Goal: Transaction & Acquisition: Purchase product/service

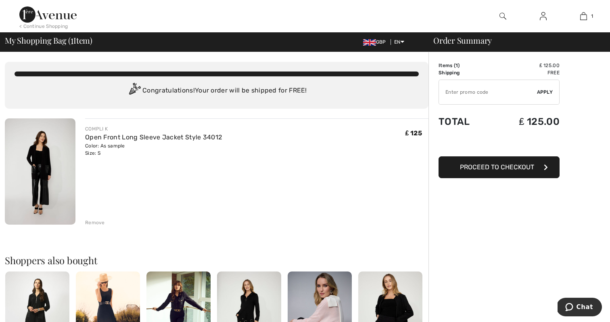
click at [472, 90] on input "TEXT" at bounding box center [488, 92] width 98 height 24
type input "NEW15"
click at [497, 170] on span "Proceed to Checkout" at bounding box center [497, 167] width 74 height 8
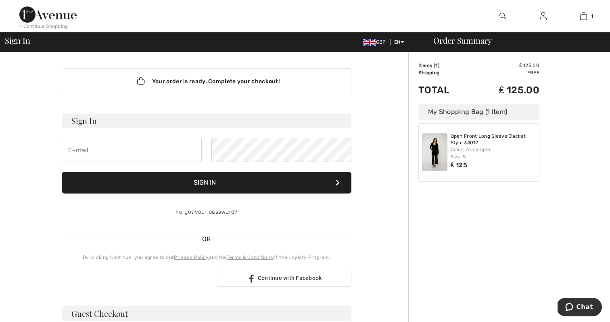
click at [474, 169] on div "Open Front Long Sleeve Jacket Style 34012 Color: As sample Size: S ₤ 125" at bounding box center [494, 152] width 86 height 38
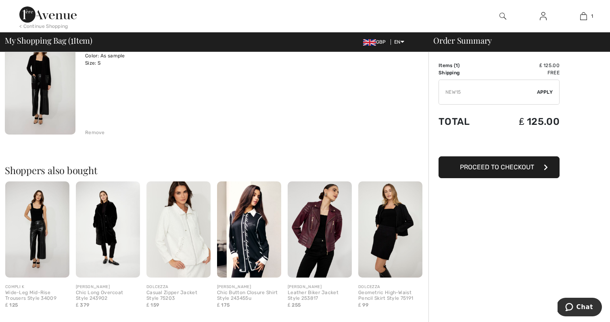
scroll to position [96, 0]
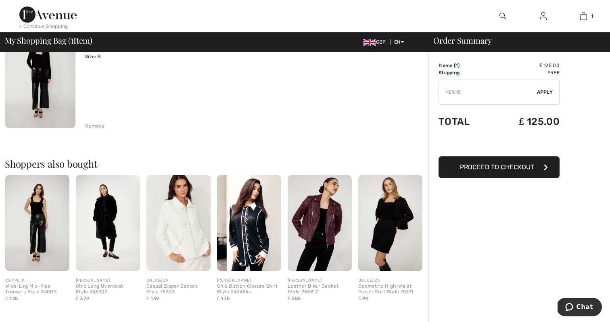
click at [256, 230] on img at bounding box center [249, 223] width 64 height 96
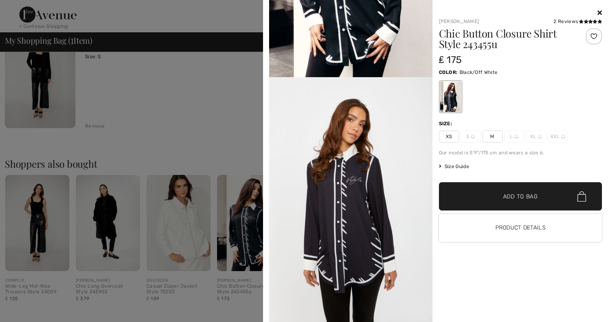
scroll to position [94, 0]
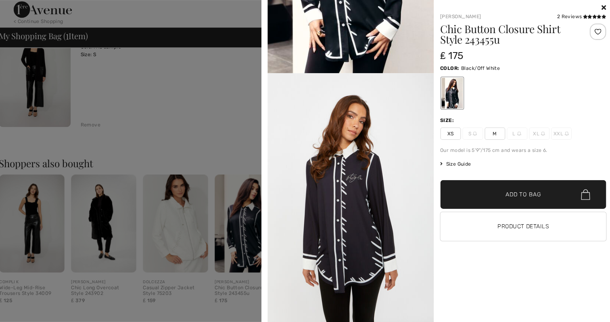
click at [590, 6] on div "Your browser does not support the video tag. Frank Lyman 2 Reviews 2 Reviews Ch…" at bounding box center [434, 161] width 336 height 322
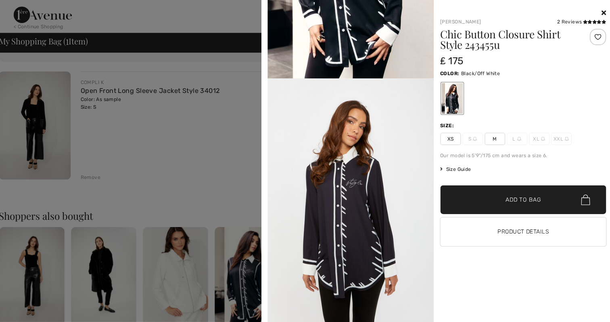
click at [598, 12] on icon at bounding box center [600, 12] width 4 height 6
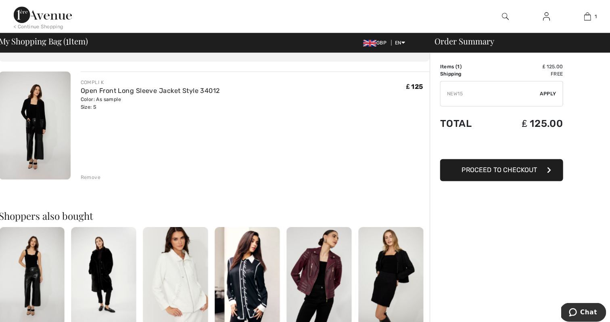
click at [37, 132] on img at bounding box center [40, 123] width 71 height 106
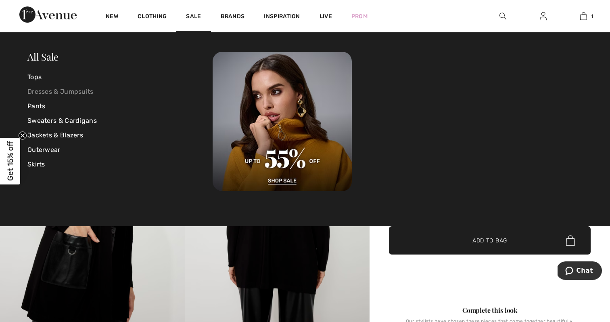
click at [75, 93] on link "Dresses & Jumpsuits" at bounding box center [119, 91] width 185 height 15
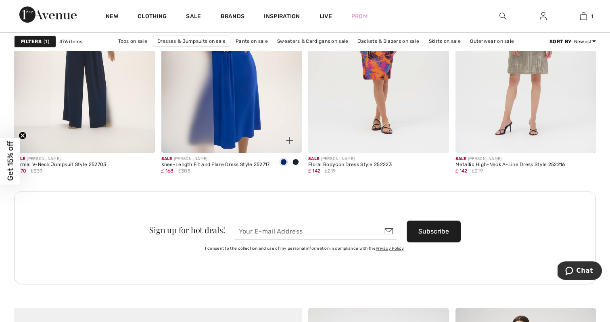
scroll to position [1655, 0]
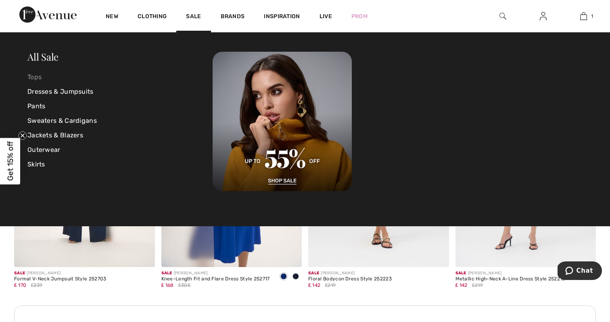
click at [38, 77] on link "Tops" at bounding box center [119, 77] width 185 height 15
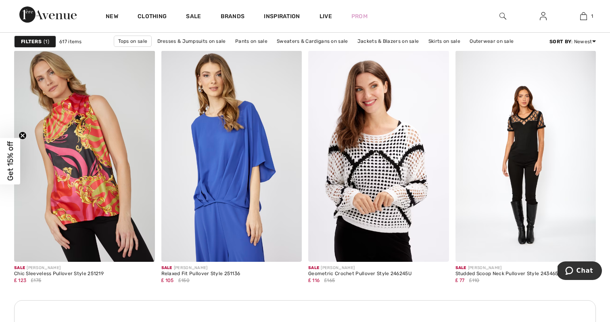
scroll to position [799, 0]
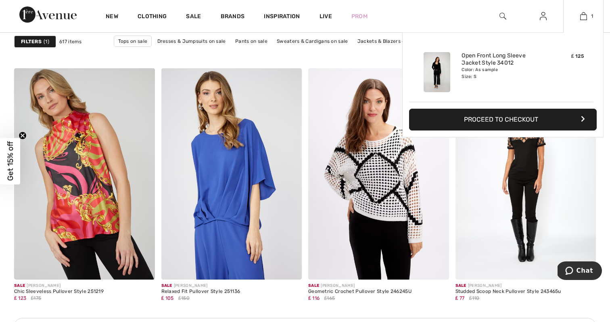
click at [514, 119] on button "Proceed to Checkout" at bounding box center [503, 120] width 188 height 22
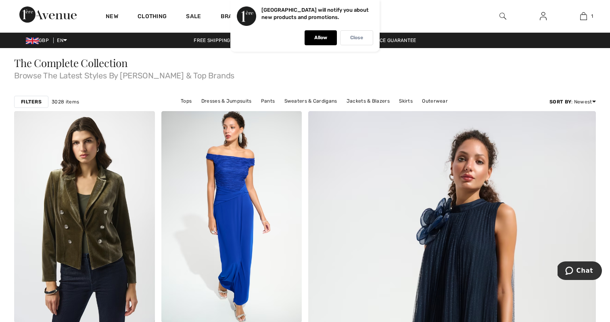
click at [356, 43] on div "Close" at bounding box center [356, 37] width 33 height 15
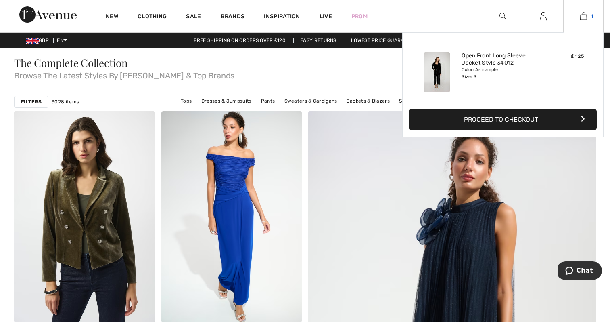
click at [584, 17] on img at bounding box center [583, 16] width 7 height 10
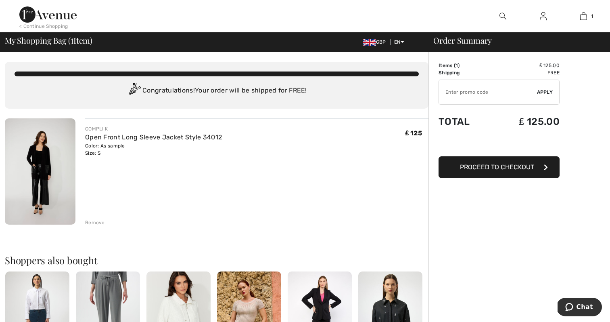
click at [471, 91] on input "TEXT" at bounding box center [488, 92] width 98 height 24
type input "NEW15"
click at [547, 91] on span "Apply" at bounding box center [545, 91] width 16 height 7
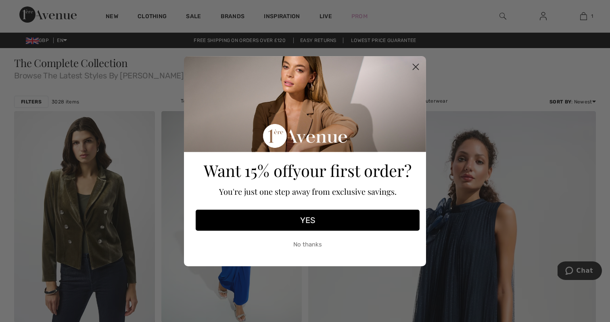
click at [416, 61] on circle "Close dialog" at bounding box center [415, 66] width 13 height 13
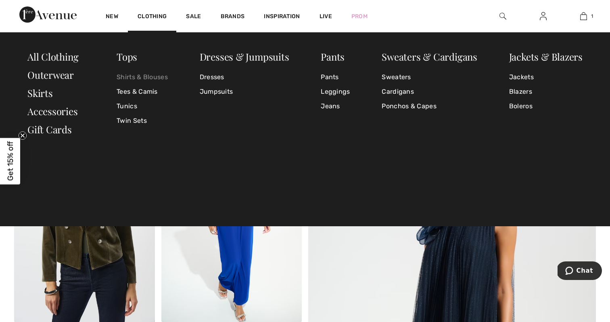
click at [141, 77] on link "Shirts & Blouses" at bounding box center [142, 77] width 51 height 15
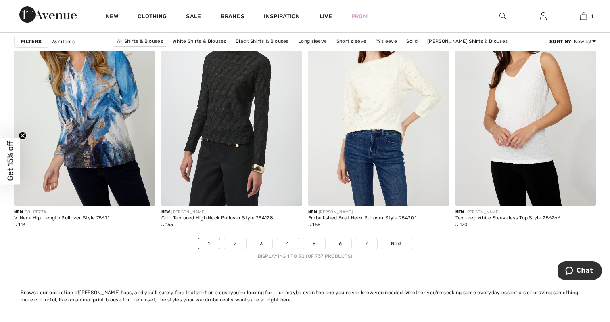
scroll to position [3684, 0]
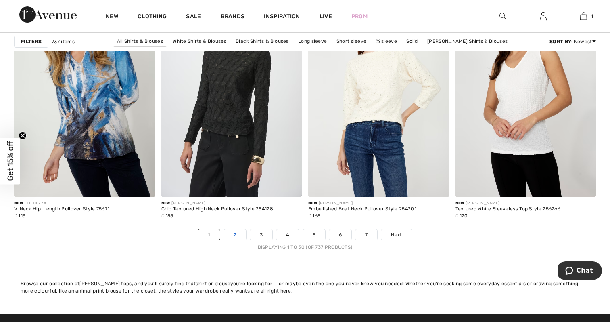
click at [237, 237] on link "2" at bounding box center [235, 234] width 22 height 10
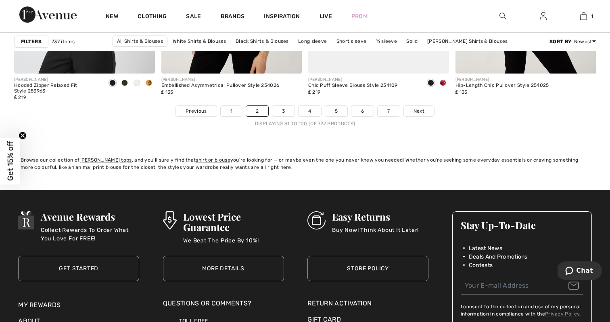
scroll to position [3809, 0]
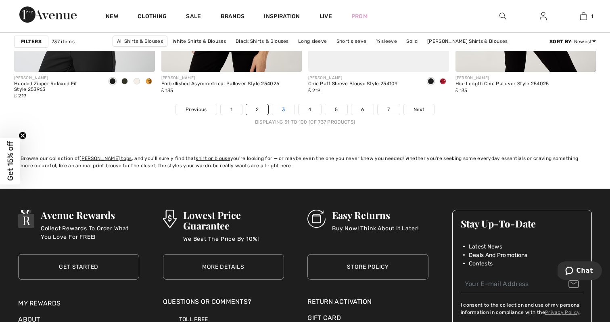
click at [285, 108] on link "3" at bounding box center [283, 109] width 22 height 10
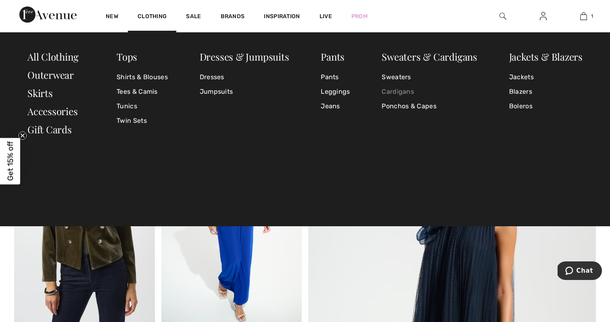
click at [389, 91] on link "Cardigans" at bounding box center [430, 91] width 96 height 15
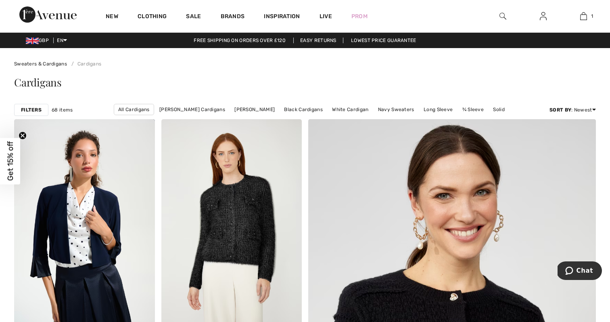
click at [34, 109] on strong "Filters" at bounding box center [31, 109] width 21 height 7
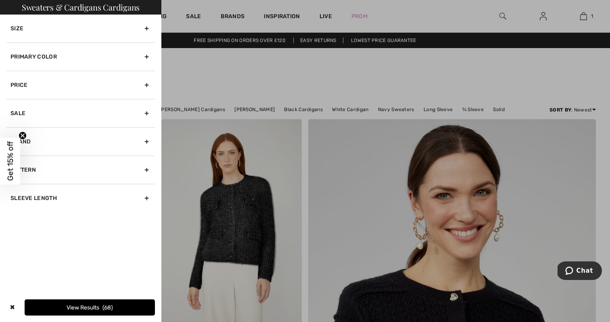
click at [146, 55] on div "Primary Color" at bounding box center [80, 56] width 149 height 28
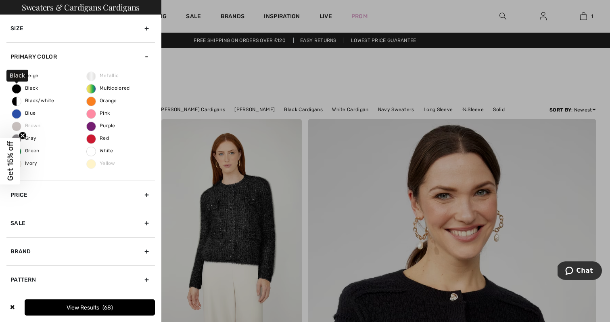
click at [19, 88] on span "Black" at bounding box center [25, 88] width 26 height 6
click at [0, 0] on input "Black" at bounding box center [0, 0] width 0 height 0
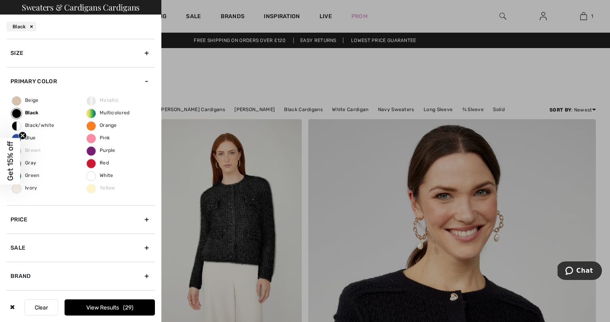
click at [116, 302] on button "View Results 29" at bounding box center [110, 307] width 90 height 16
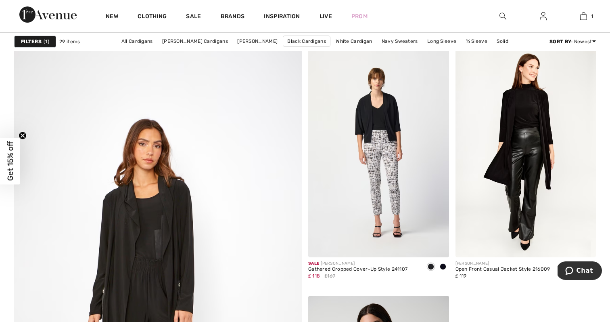
scroll to position [1906, 0]
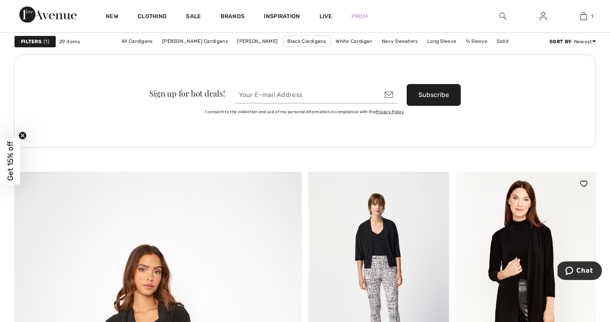
click at [534, 246] on img at bounding box center [526, 277] width 141 height 211
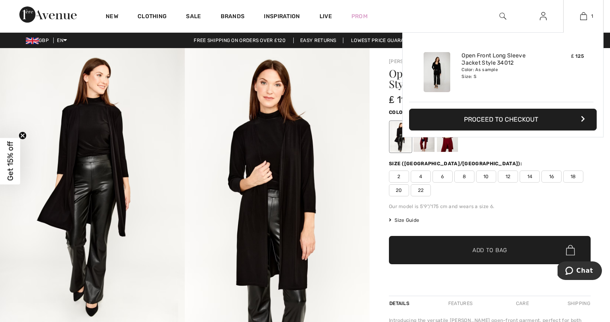
click at [549, 122] on button "Proceed to Checkout" at bounding box center [503, 120] width 188 height 22
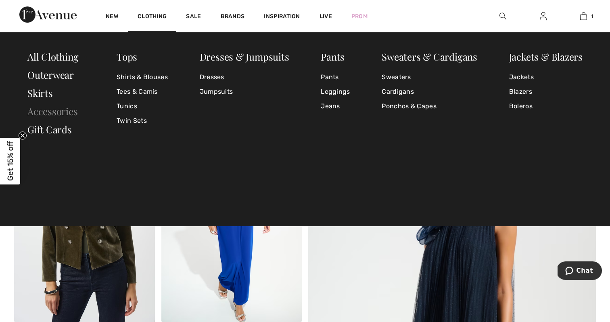
click at [67, 112] on link "Accessories" at bounding box center [52, 111] width 50 height 13
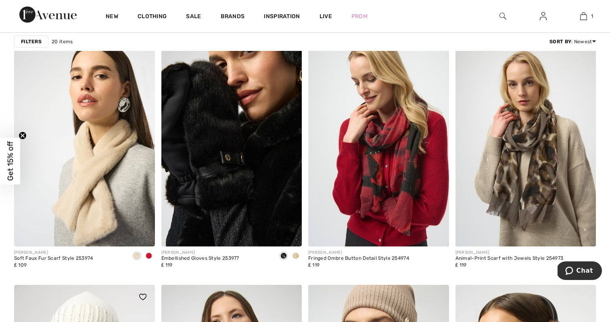
scroll to position [574, 0]
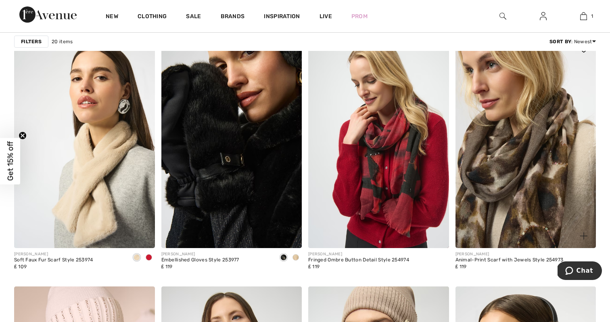
click at [524, 161] on img at bounding box center [526, 142] width 141 height 211
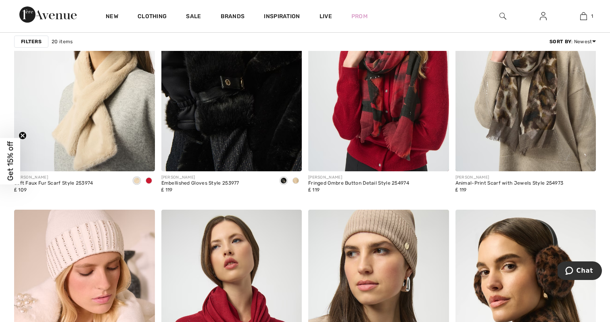
scroll to position [535, 0]
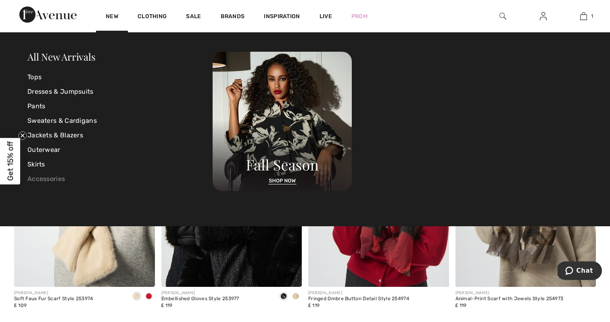
click at [50, 182] on link "Accessories" at bounding box center [119, 179] width 185 height 15
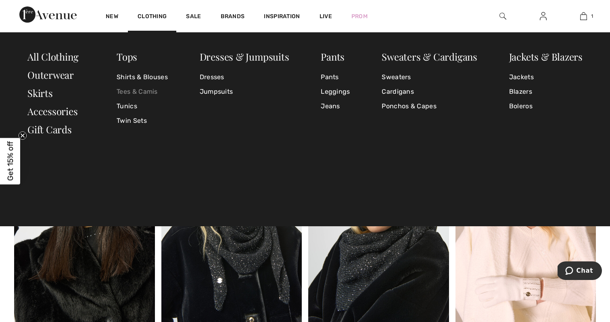
click at [142, 91] on link "Tees & Camis" at bounding box center [142, 91] width 51 height 15
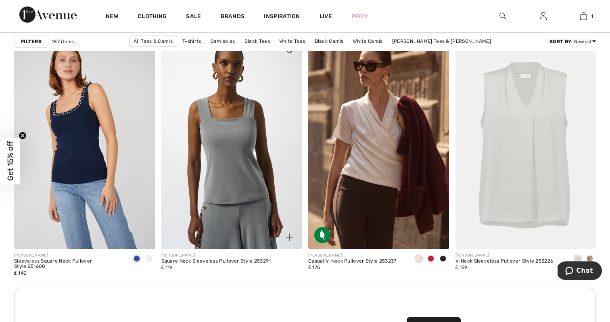
scroll to position [1673, 0]
click at [502, 165] on img at bounding box center [526, 143] width 141 height 211
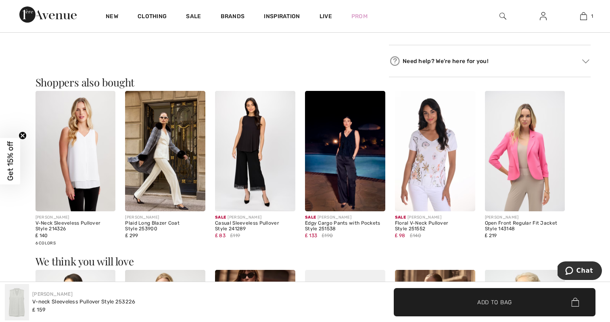
scroll to position [438, 0]
click at [85, 163] on img at bounding box center [76, 151] width 80 height 120
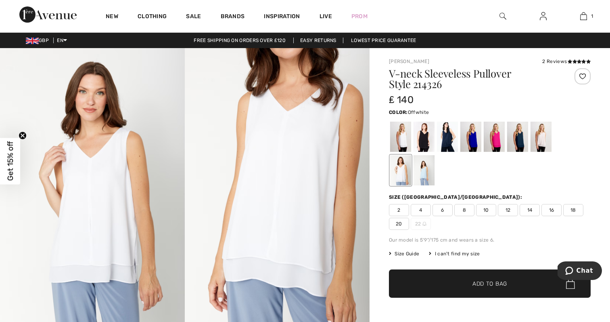
click at [399, 139] on div at bounding box center [400, 137] width 21 height 30
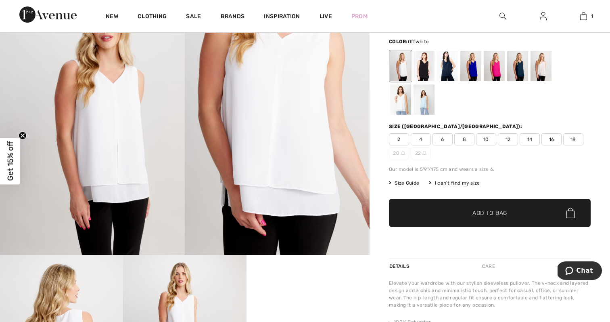
scroll to position [61, 0]
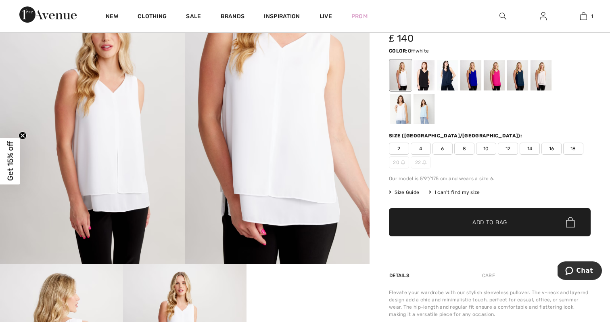
click at [414, 190] on span "Size Guide" at bounding box center [404, 192] width 30 height 7
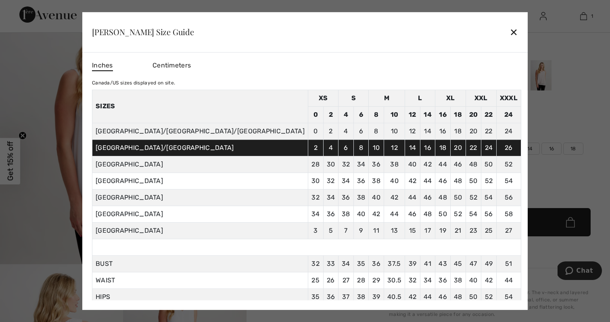
click at [510, 34] on div "✕" at bounding box center [514, 31] width 8 height 17
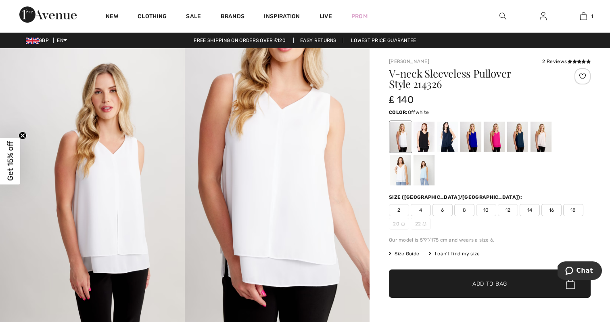
scroll to position [0, 0]
click at [411, 155] on div at bounding box center [400, 170] width 21 height 30
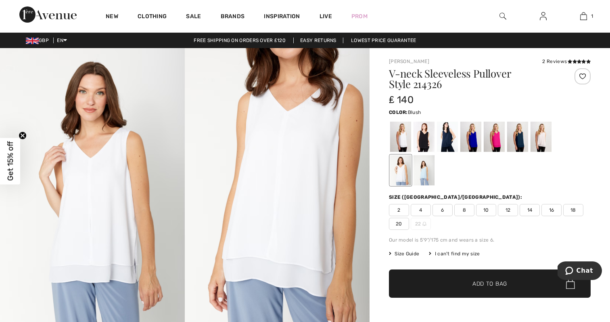
click at [542, 140] on div at bounding box center [541, 137] width 21 height 30
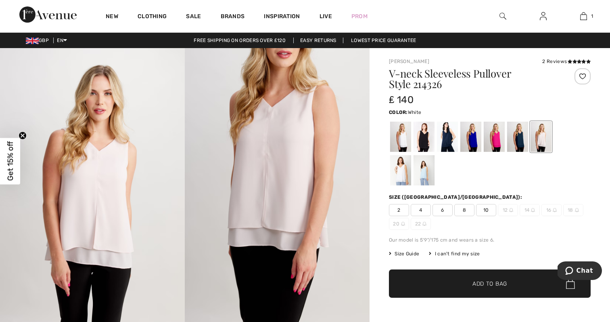
click at [411, 155] on div at bounding box center [400, 170] width 21 height 30
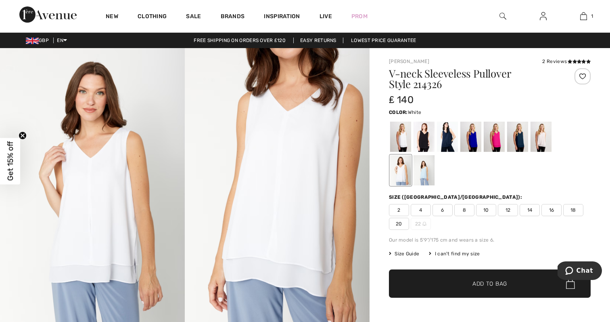
click at [446, 213] on span "6" at bounding box center [443, 210] width 20 height 12
click at [398, 134] on div at bounding box center [400, 137] width 21 height 30
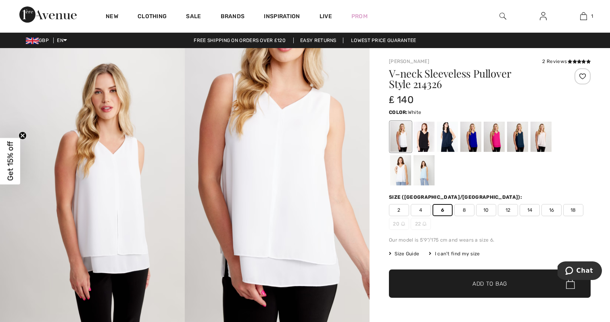
click at [411, 155] on div at bounding box center [400, 170] width 21 height 30
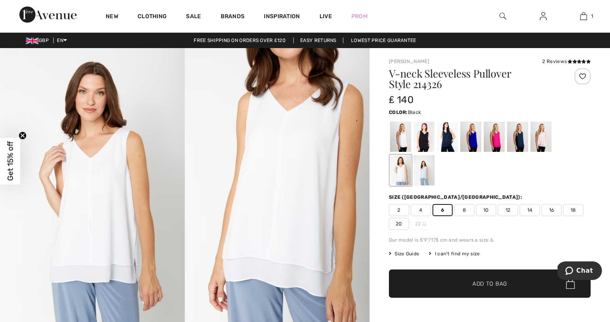
click at [428, 136] on div at bounding box center [424, 137] width 21 height 30
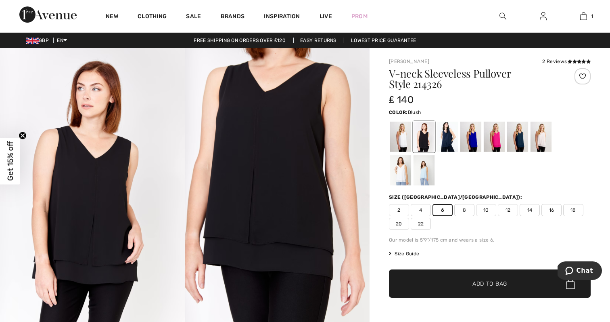
click at [541, 140] on div at bounding box center [541, 137] width 21 height 30
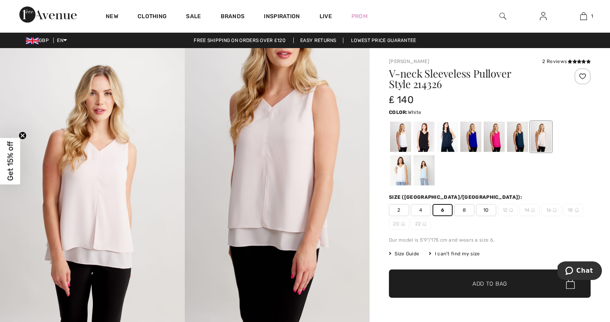
click at [411, 155] on div at bounding box center [400, 170] width 21 height 30
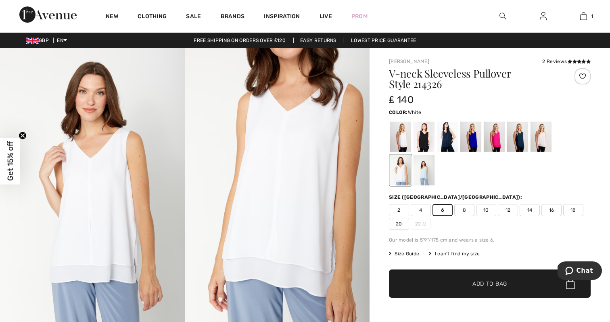
click at [413, 253] on span "Size Guide" at bounding box center [404, 253] width 30 height 7
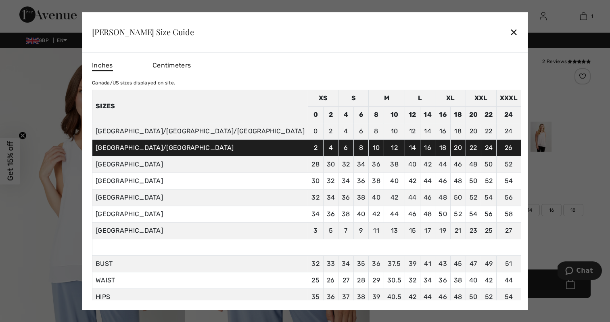
click at [510, 32] on div "✕" at bounding box center [514, 31] width 8 height 17
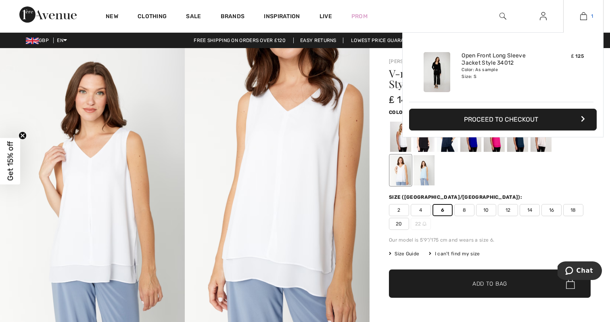
click at [583, 19] on img at bounding box center [583, 16] width 7 height 10
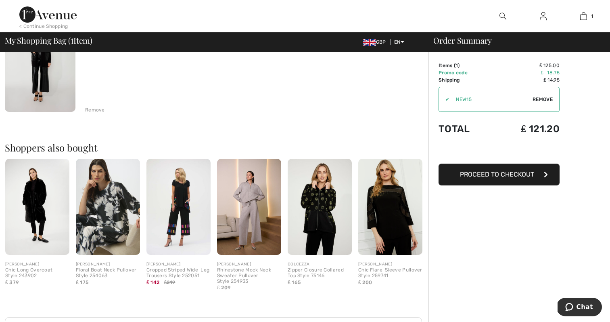
scroll to position [106, 0]
click at [322, 212] on img at bounding box center [320, 207] width 64 height 96
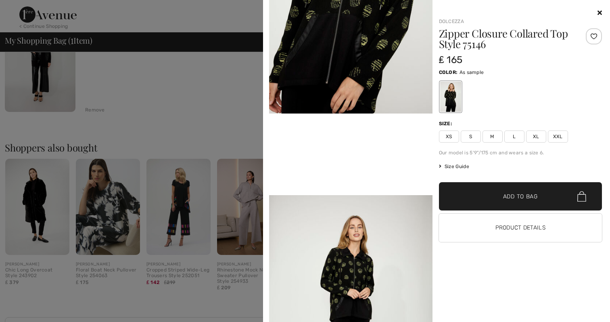
scroll to position [181, 0]
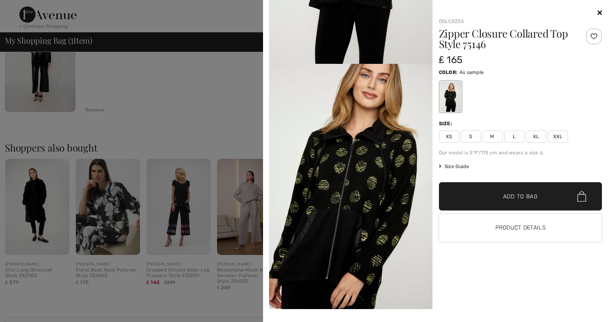
click at [600, 12] on icon at bounding box center [600, 12] width 4 height 6
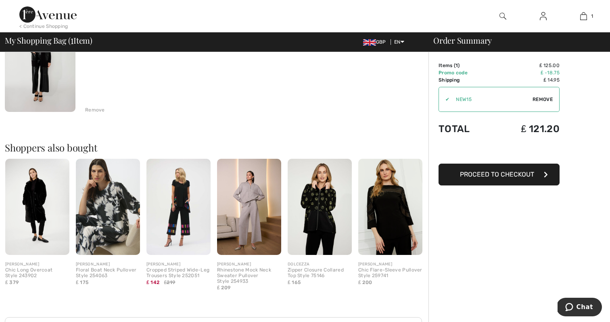
click at [543, 98] on span "Remove" at bounding box center [543, 99] width 20 height 7
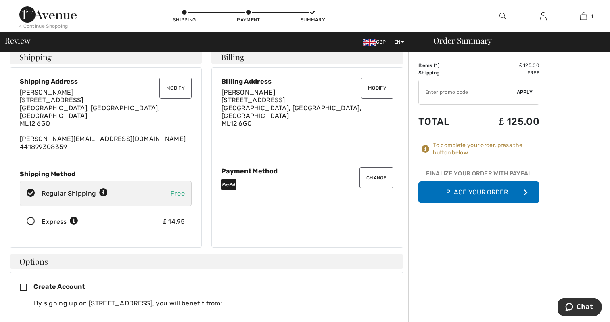
scroll to position [9, 0]
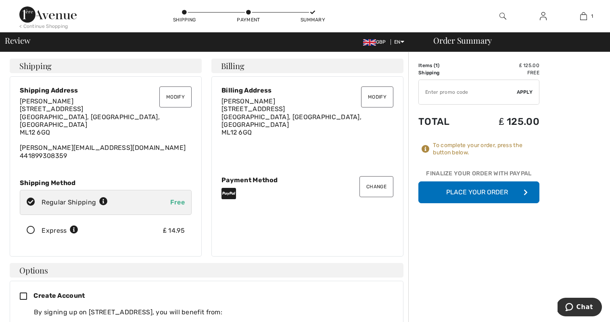
click at [167, 97] on button "Modify" at bounding box center [175, 96] width 32 height 21
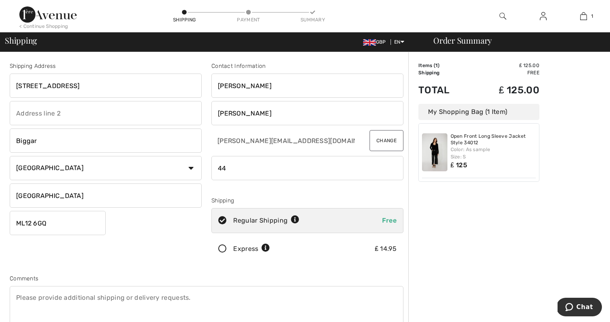
type input "4"
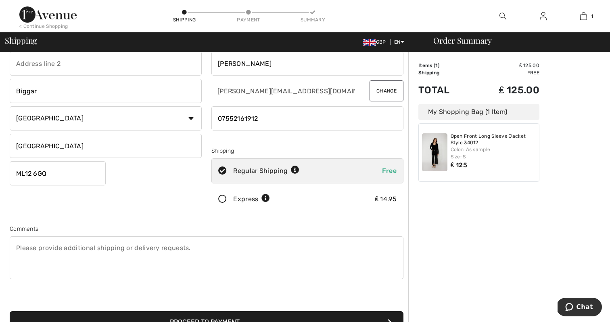
scroll to position [3, 0]
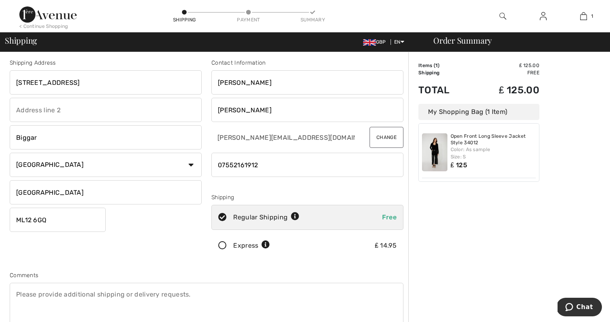
type input "07552161912"
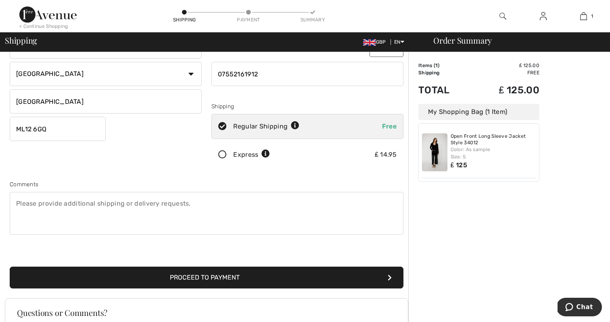
scroll to position [94, 0]
type input "Symington"
click at [213, 280] on button "Proceed to Payment" at bounding box center [207, 277] width 394 height 22
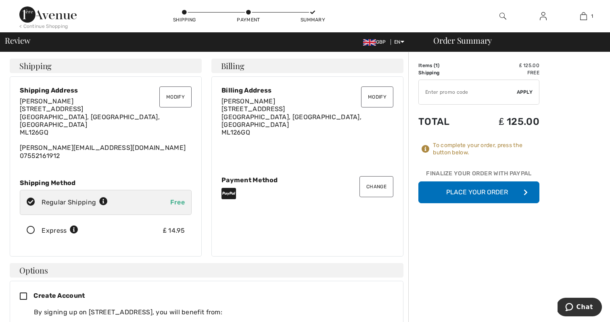
click at [447, 94] on input "TEXT" at bounding box center [468, 92] width 98 height 24
type input "NEW15"
click at [526, 93] on span "Apply" at bounding box center [525, 91] width 16 height 7
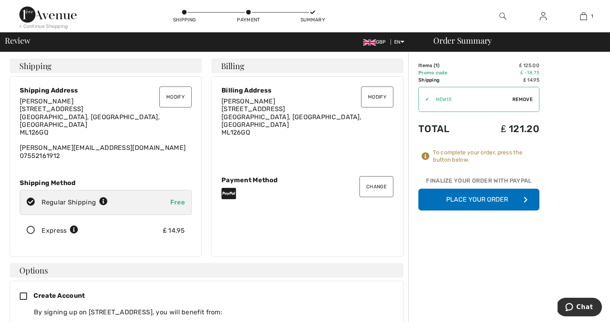
click at [32, 226] on icon at bounding box center [30, 230] width 21 height 8
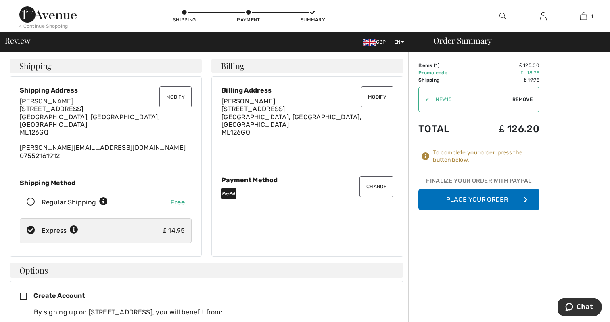
click at [34, 198] on icon at bounding box center [30, 202] width 21 height 8
radio input "true"
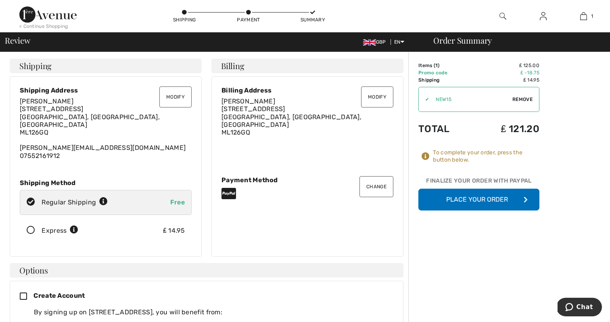
click at [515, 101] on span "Remove" at bounding box center [523, 99] width 20 height 7
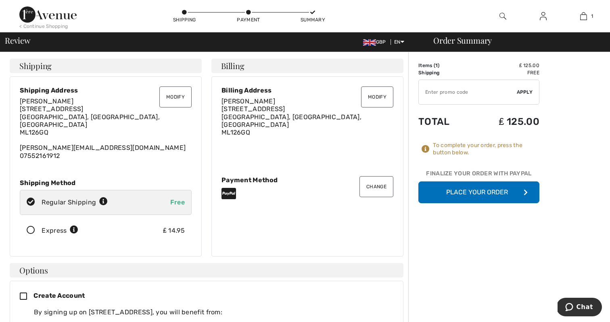
click at [465, 191] on button "Place Your Order" at bounding box center [479, 192] width 121 height 22
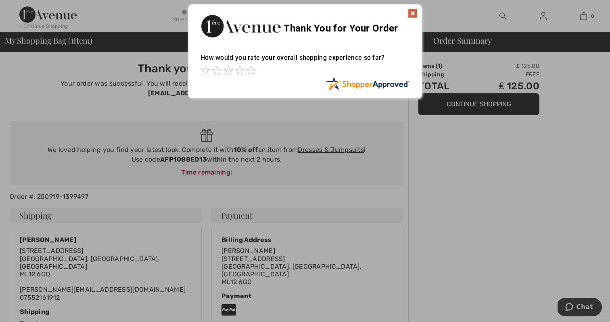
click at [415, 14] on img at bounding box center [413, 13] width 10 height 10
